Goal: Information Seeking & Learning: Learn about a topic

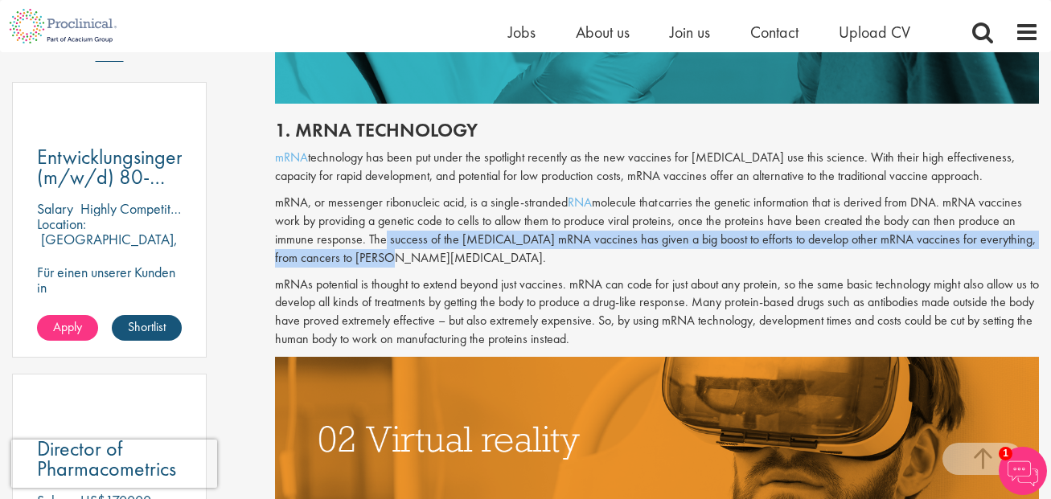
drag, startPoint x: 380, startPoint y: 248, endPoint x: 424, endPoint y: 252, distance: 44.5
click at [424, 252] on p "mRNA, or messenger ribonucleic acid, is a single-stranded RNA molecule that car…" at bounding box center [657, 230] width 764 height 73
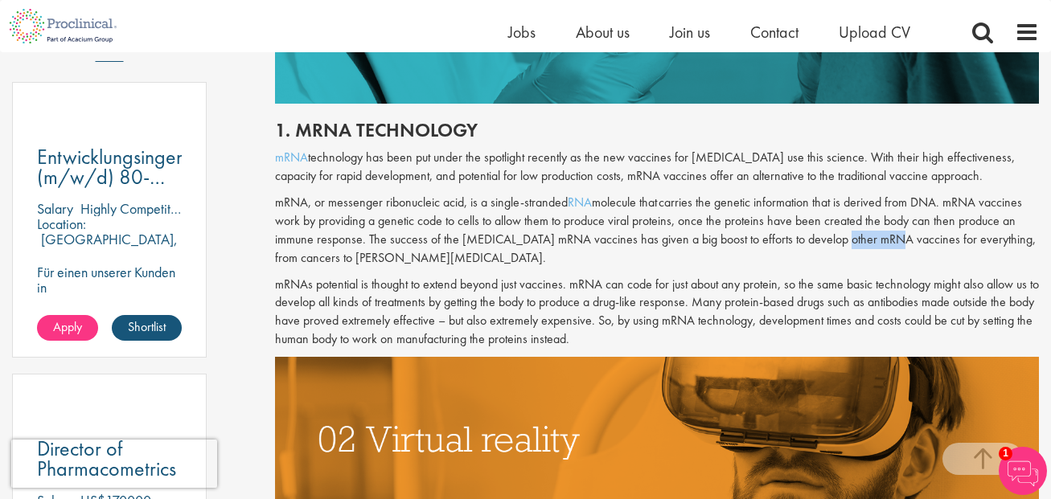
drag, startPoint x: 826, startPoint y: 239, endPoint x: 884, endPoint y: 243, distance: 58.8
click at [884, 243] on p "mRNA, or messenger ribonucleic acid, is a single-stranded RNA molecule that car…" at bounding box center [657, 230] width 764 height 73
click at [799, 276] on p "mRNAs potential is thought to extend beyond just vaccines. mRNA can code for ju…" at bounding box center [657, 312] width 764 height 73
drag, startPoint x: 394, startPoint y: 289, endPoint x: 500, endPoint y: 283, distance: 106.3
click at [500, 283] on p "mRNAs potential is thought to extend beyond just vaccines. mRNA can code for ju…" at bounding box center [657, 312] width 764 height 73
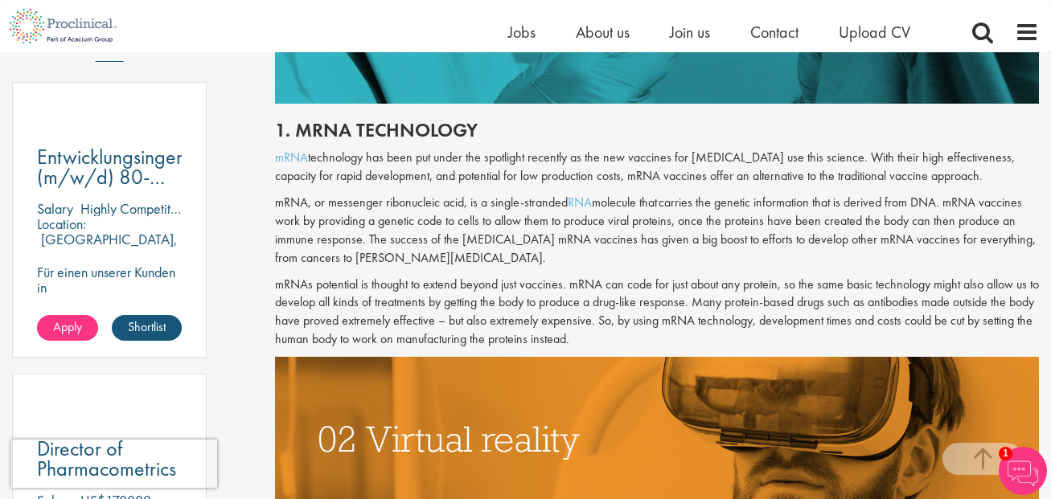
click at [564, 271] on div "1. mRNA technology mRNA technology has been put under the spotlight recently as…" at bounding box center [657, 230] width 788 height 253
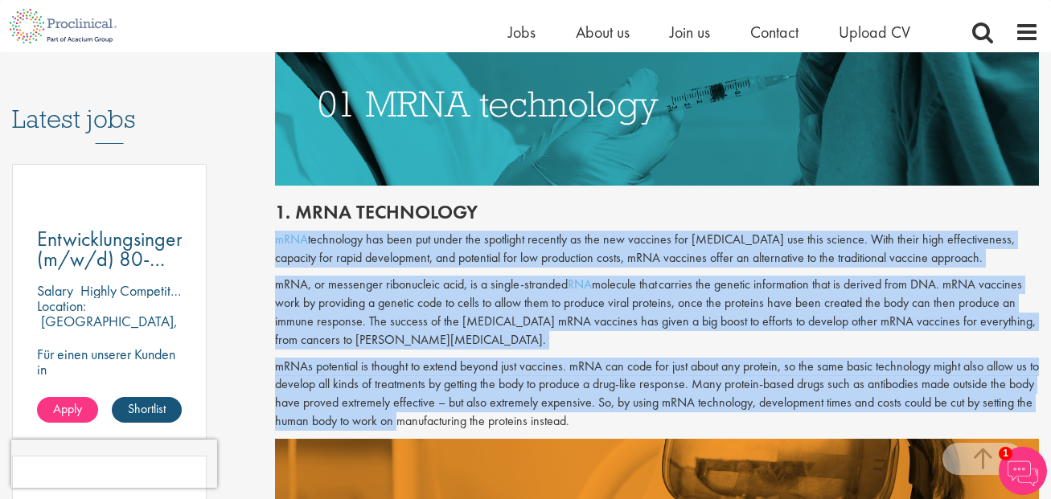
scroll to position [804, 0]
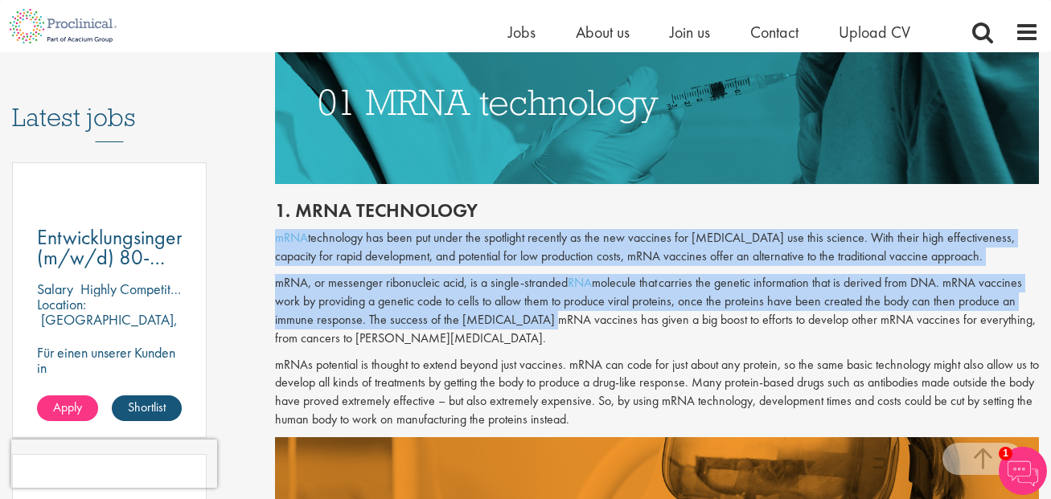
drag, startPoint x: 267, startPoint y: 316, endPoint x: 543, endPoint y: 315, distance: 275.7
copy div "mRNA technology has been put under the spotlight recently as the new vaccines f…"
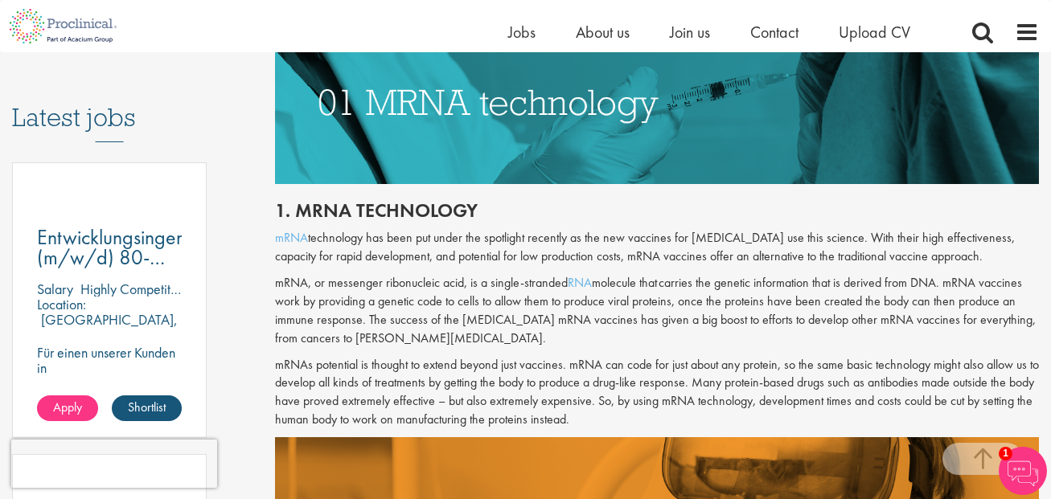
click at [494, 362] on p "mRNAs potential is thought to extend beyond just vaccines. mRNA can code for ju…" at bounding box center [657, 392] width 764 height 73
drag, startPoint x: 454, startPoint y: 316, endPoint x: 538, endPoint y: 317, distance: 83.6
click at [538, 317] on p "mRNA, or messenger ribonucleic acid, is a single-stranded RNA molecule that car…" at bounding box center [657, 310] width 764 height 73
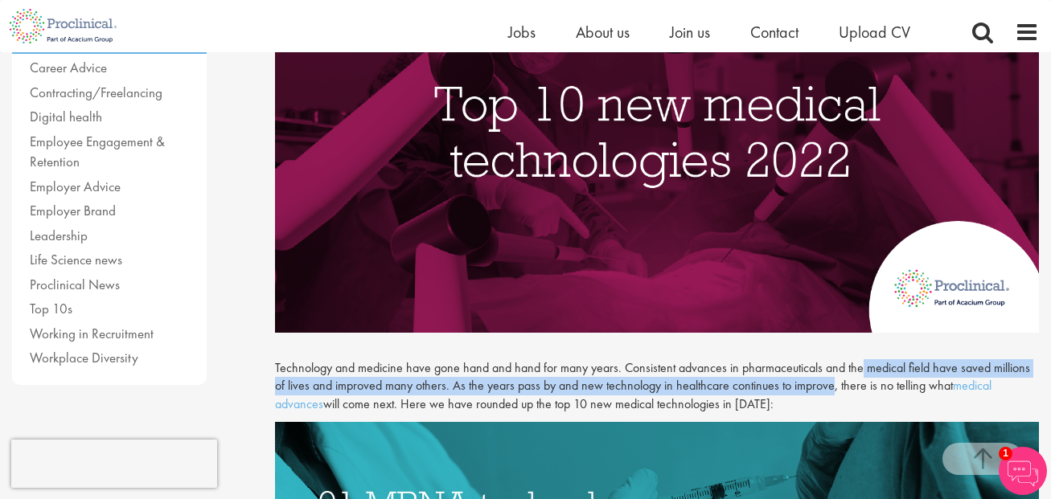
drag, startPoint x: 865, startPoint y: 367, endPoint x: 830, endPoint y: 386, distance: 40.3
click at [830, 386] on p "Technology and medicine have gone hand and hand for many years. Consistent adva…" at bounding box center [657, 386] width 764 height 55
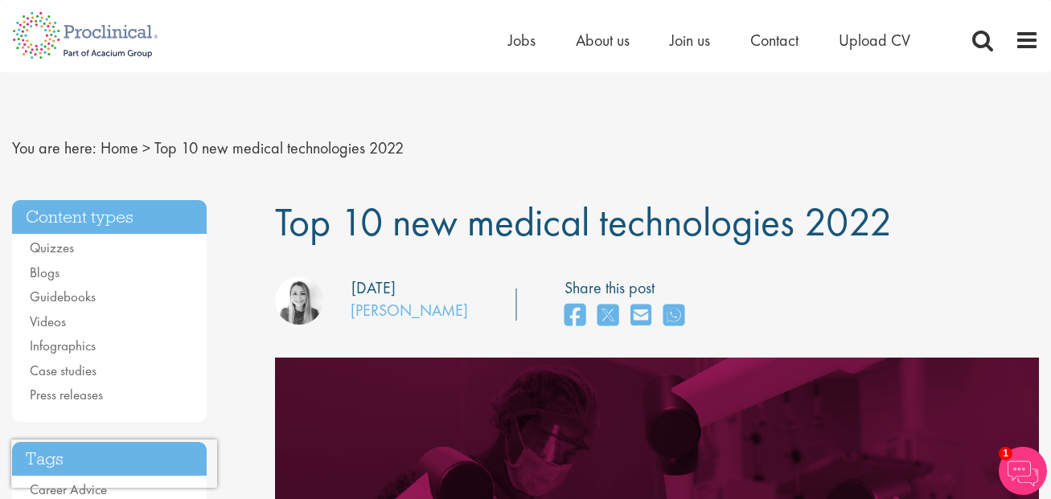
drag, startPoint x: 342, startPoint y: 309, endPoint x: 460, endPoint y: 313, distance: 118.2
click at [460, 313] on div "our consultant managing the role Author: Hannah Burke Posting date: 14/04/2022 …" at bounding box center [657, 305] width 788 height 57
click at [460, 314] on div "our consultant managing the role Author: Hannah Burke Posting date: 14/04/2022 …" at bounding box center [657, 305] width 788 height 57
drag, startPoint x: 460, startPoint y: 314, endPoint x: 355, endPoint y: 316, distance: 104.5
click at [355, 316] on div "our consultant managing the role Author: Hannah Burke Posting date: 14/04/2022 …" at bounding box center [657, 305] width 788 height 57
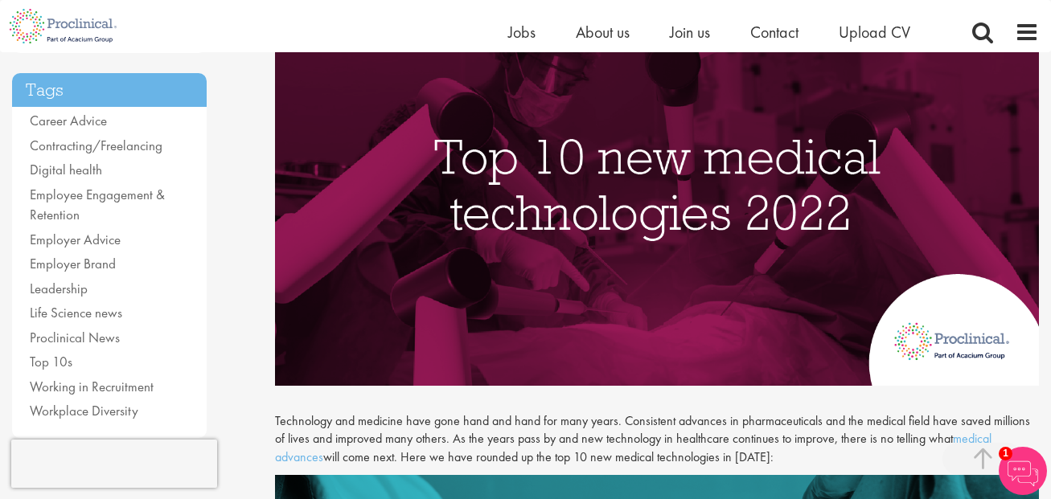
scroll to position [322, 0]
